Goal: Transaction & Acquisition: Purchase product/service

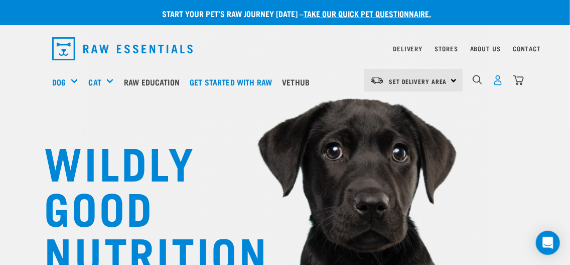
click at [497, 82] on img "dropdown navigation" at bounding box center [498, 80] width 11 height 11
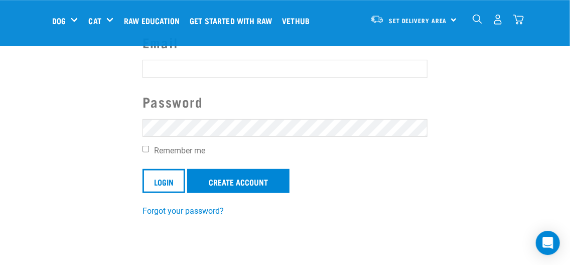
scroll to position [94, 0]
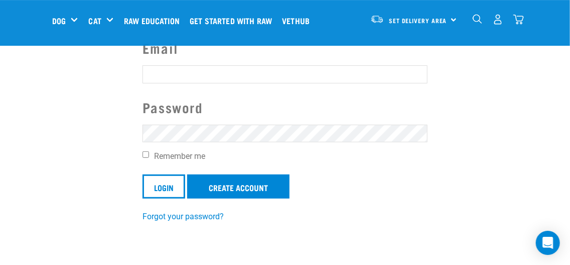
click at [184, 68] on input "Email" at bounding box center [285, 74] width 285 height 18
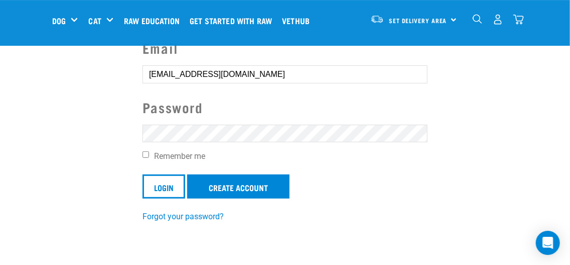
type input "narellesilwood@hotmail.com"
click at [181, 185] on input "Login" at bounding box center [164, 186] width 43 height 24
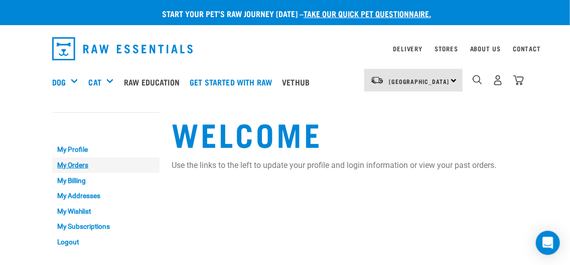
click at [82, 164] on link "My Orders" at bounding box center [105, 165] width 107 height 16
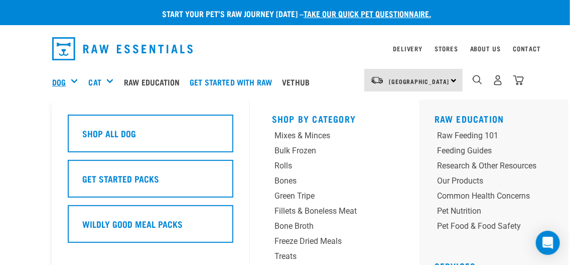
click at [62, 84] on link "Dog" at bounding box center [59, 82] width 14 height 12
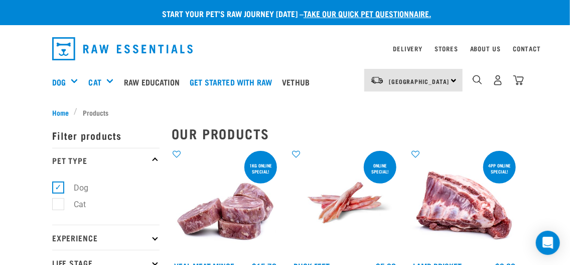
scroll to position [54, 0]
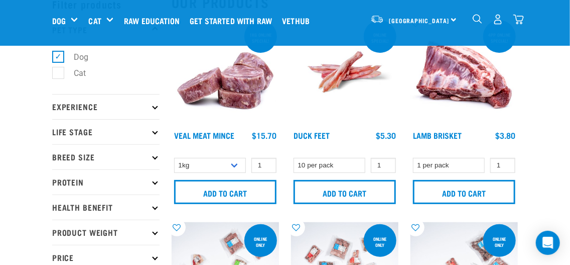
click at [156, 109] on p "Experience" at bounding box center [105, 106] width 107 height 25
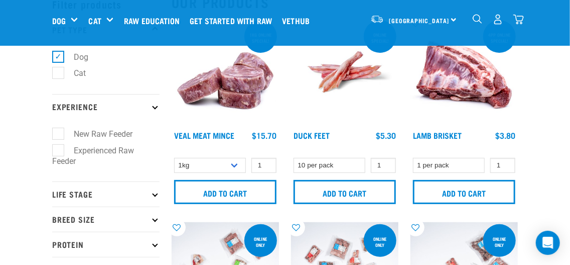
click at [156, 108] on icon at bounding box center [155, 106] width 6 height 6
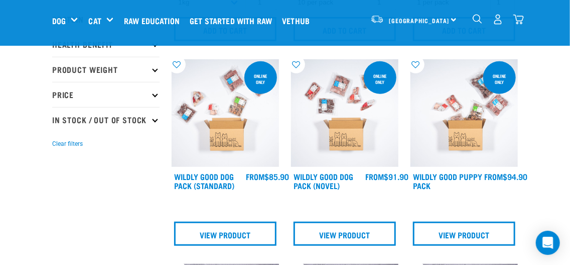
scroll to position [0, 0]
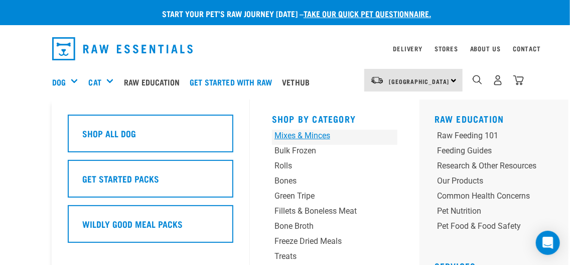
click at [320, 138] on div "Mixes & Minces" at bounding box center [324, 135] width 99 height 12
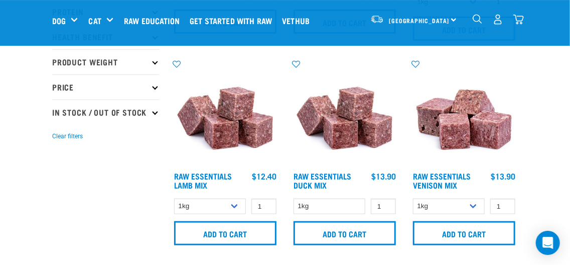
scroll to position [217, 0]
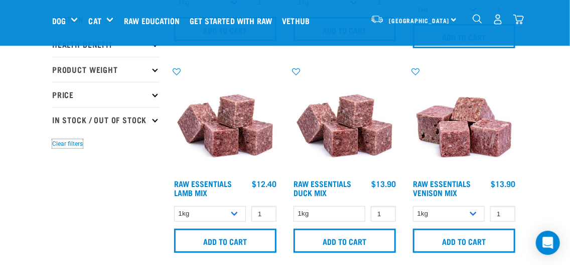
click at [64, 148] on button "Clear filters" at bounding box center [67, 143] width 31 height 9
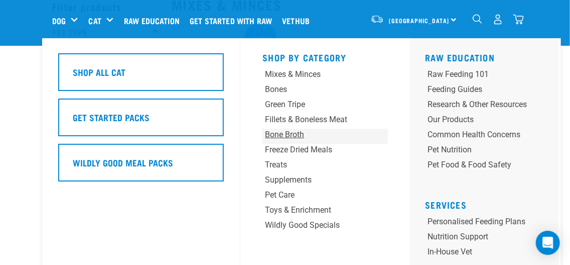
scroll to position [54, 0]
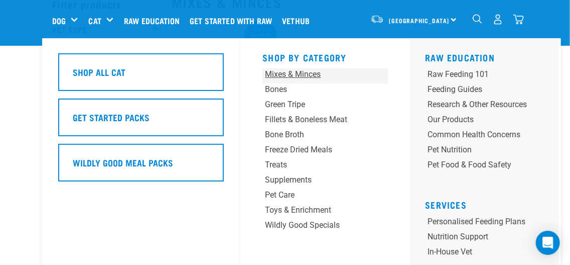
click at [294, 74] on div "Mixes & Minces" at bounding box center [314, 74] width 99 height 12
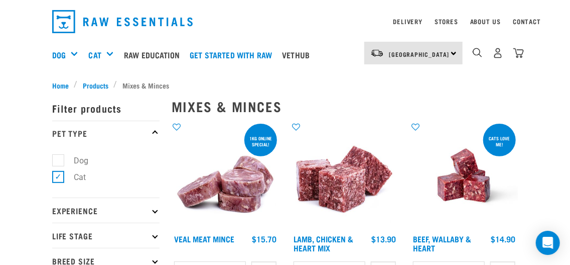
scroll to position [51, 0]
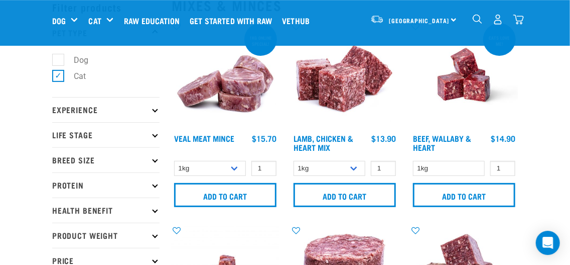
click at [58, 58] on label "Dog" at bounding box center [75, 60] width 35 height 13
click at [54, 58] on input "Dog" at bounding box center [55, 58] width 7 height 7
checkbox input "true"
drag, startPoint x: 63, startPoint y: 75, endPoint x: 57, endPoint y: 75, distance: 5.5
click at [63, 75] on label "Cat" at bounding box center [74, 76] width 32 height 13
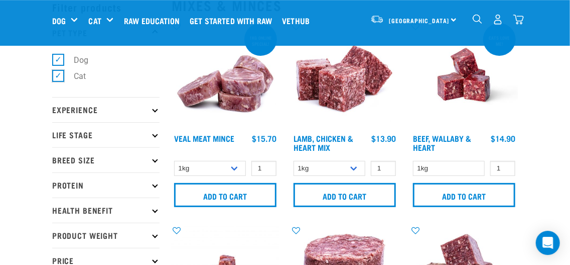
click at [59, 75] on input "Cat" at bounding box center [55, 74] width 7 height 7
checkbox input "false"
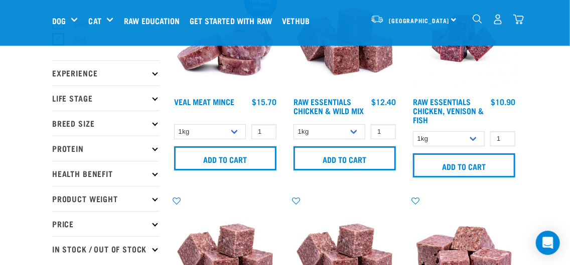
scroll to position [108, 0]
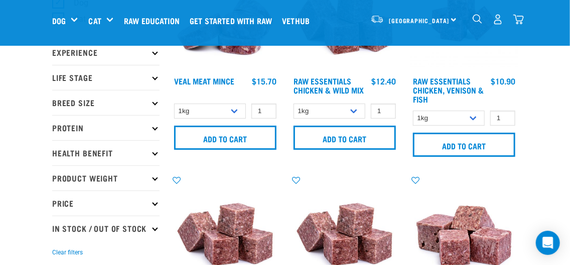
click at [154, 81] on p "Life Stage" at bounding box center [105, 77] width 107 height 25
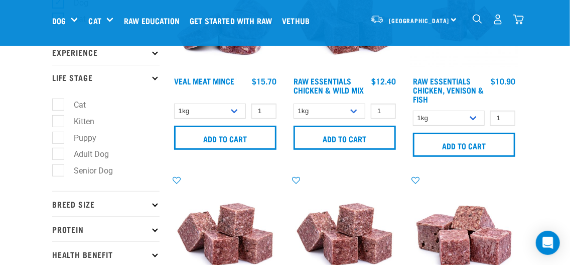
click at [155, 78] on icon at bounding box center [155, 77] width 6 height 6
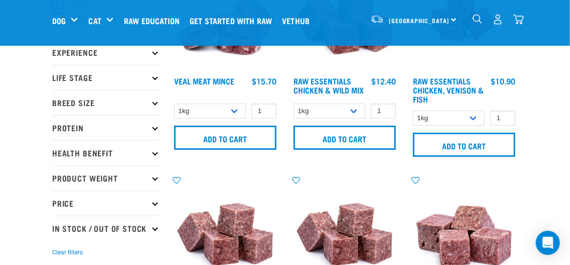
click at [155, 127] on icon at bounding box center [155, 127] width 6 height 6
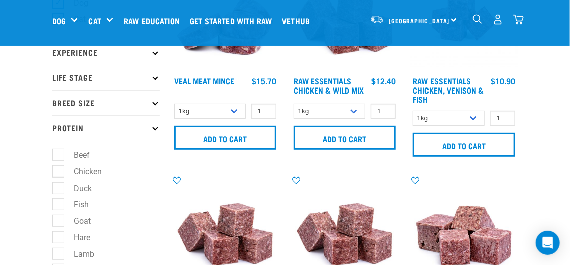
click at [155, 127] on icon at bounding box center [155, 127] width 6 height 6
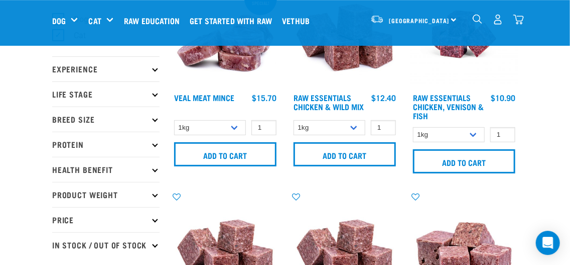
scroll to position [54, 0]
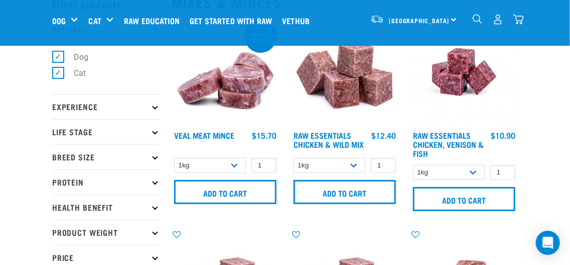
click at [235, 96] on img at bounding box center [225, 71] width 107 height 107
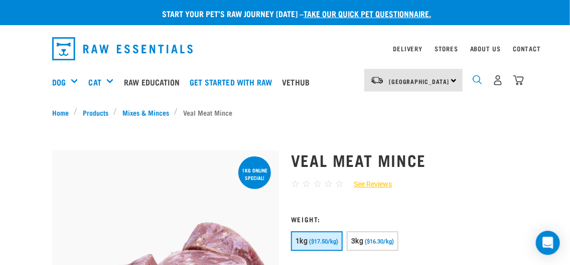
click at [478, 83] on img "dropdown navigation" at bounding box center [478, 80] width 10 height 10
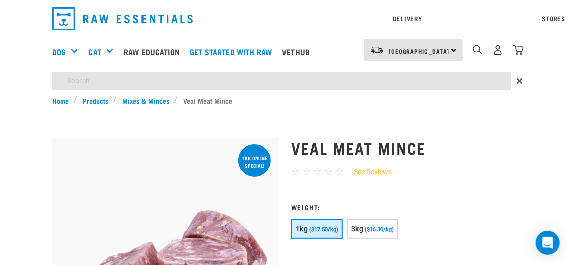
click at [202, 90] on input "search" at bounding box center [281, 81] width 459 height 18
click at [134, 77] on input "search" at bounding box center [281, 81] width 459 height 18
type input "no tripe"
